Goal: Ask a question

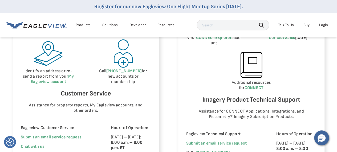
scroll to position [373, 0]
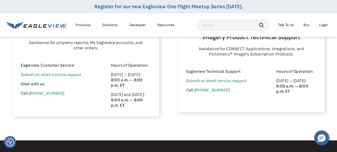
click at [36, 83] on span "Chat with us" at bounding box center [33, 84] width 24 height 5
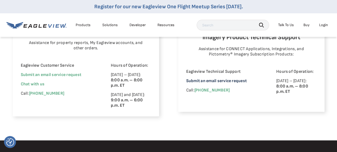
click at [232, 78] on link "Submit an email service request" at bounding box center [216, 80] width 61 height 5
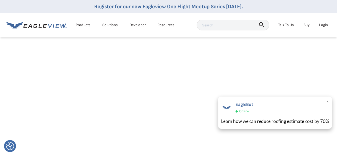
click at [246, 110] on span "Online" at bounding box center [244, 112] width 10 height 6
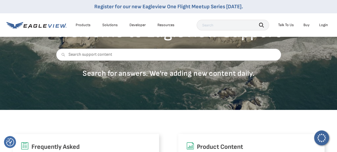
scroll to position [62, 0]
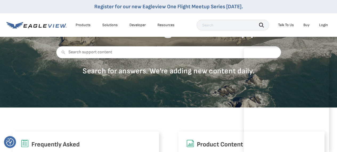
click at [216, 113] on div "Frequently Asked How will I receive my report? How do I reset my My Eagleview p…" at bounding box center [168, 150] width 337 height 84
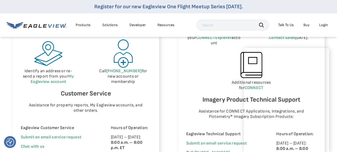
scroll to position [373, 0]
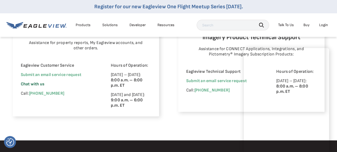
click at [37, 83] on span "Chat with us" at bounding box center [33, 84] width 24 height 5
click at [37, 84] on span "Chat with us" at bounding box center [33, 84] width 24 height 5
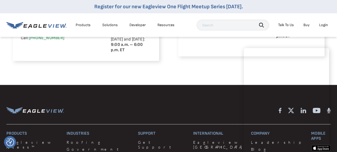
scroll to position [436, 0]
